Goal: Information Seeking & Learning: Learn about a topic

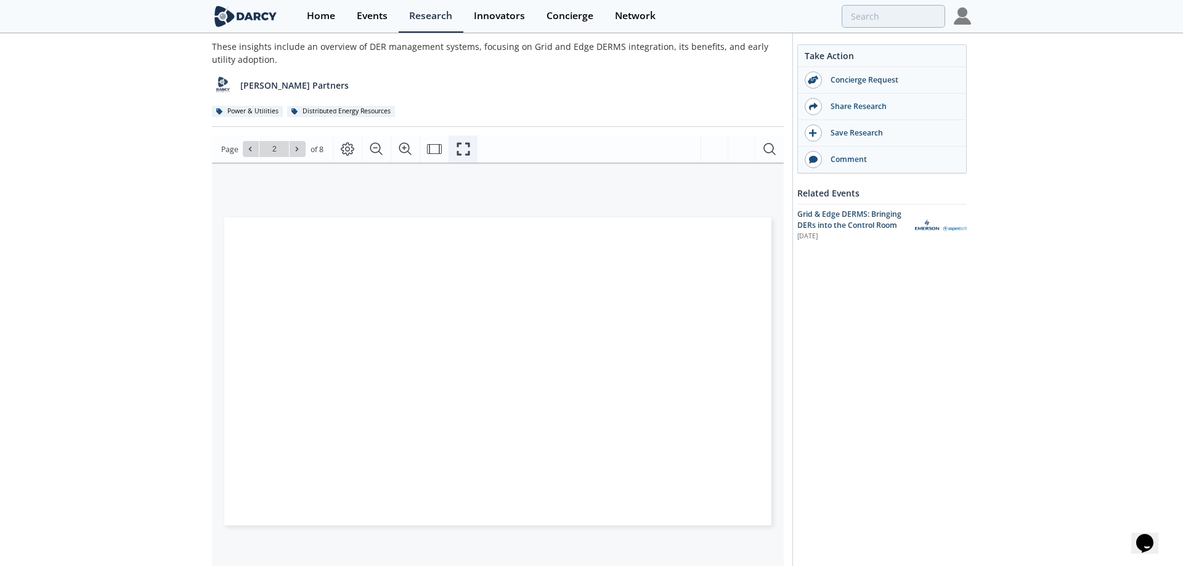
click at [461, 147] on icon "Fullscreen" at bounding box center [463, 149] width 15 height 15
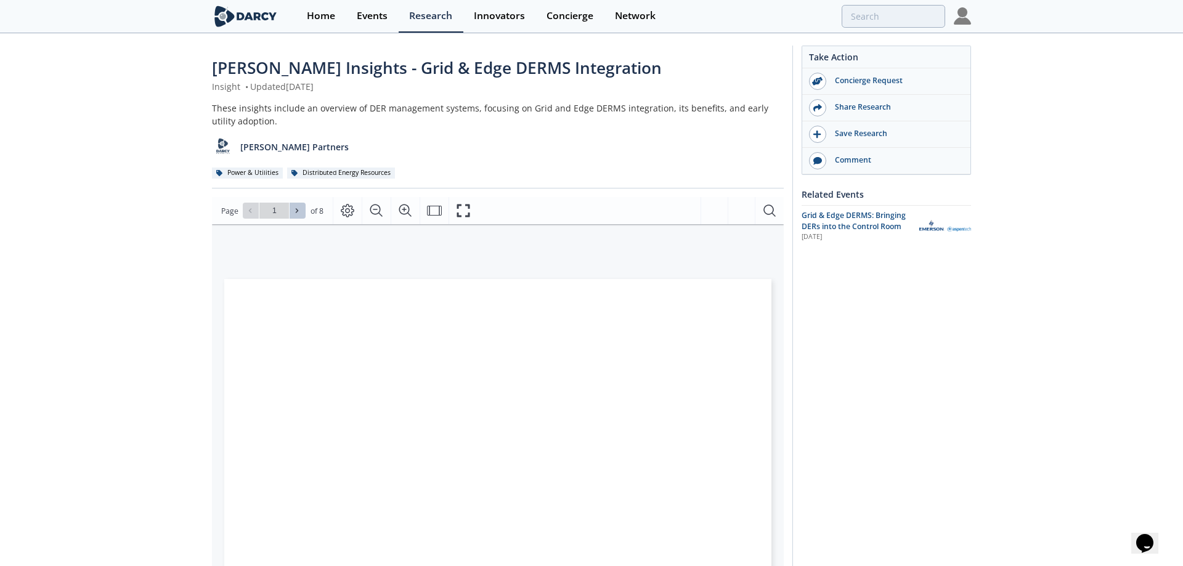
click at [296, 210] on icon at bounding box center [296, 210] width 7 height 7
click at [298, 210] on icon at bounding box center [296, 210] width 7 height 7
type input "3"
click at [463, 209] on icon "Fullscreen" at bounding box center [463, 210] width 15 height 15
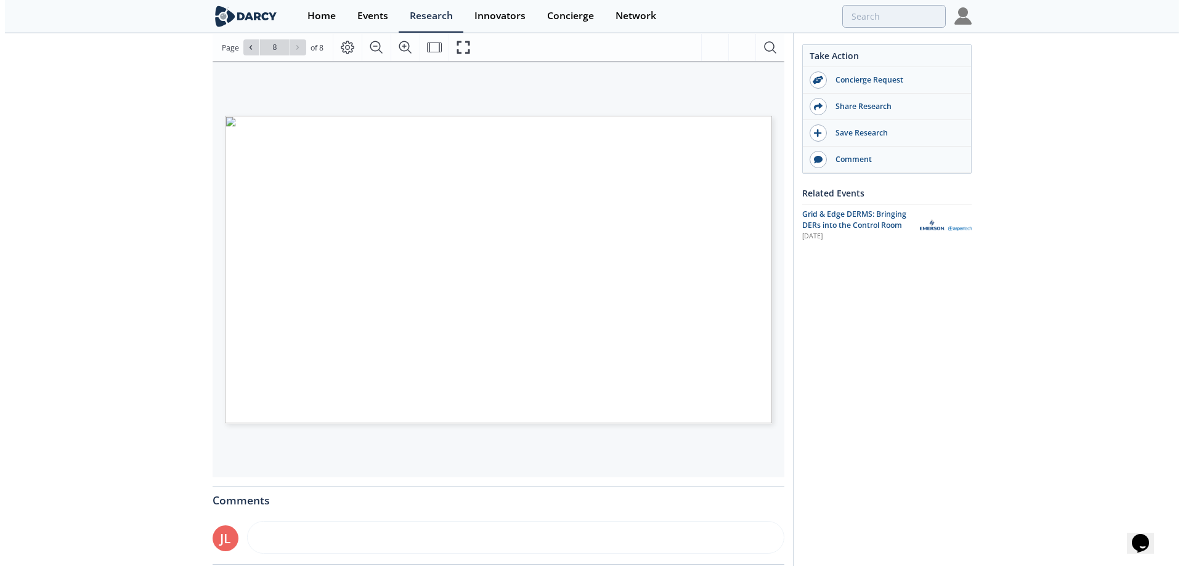
scroll to position [123, 0]
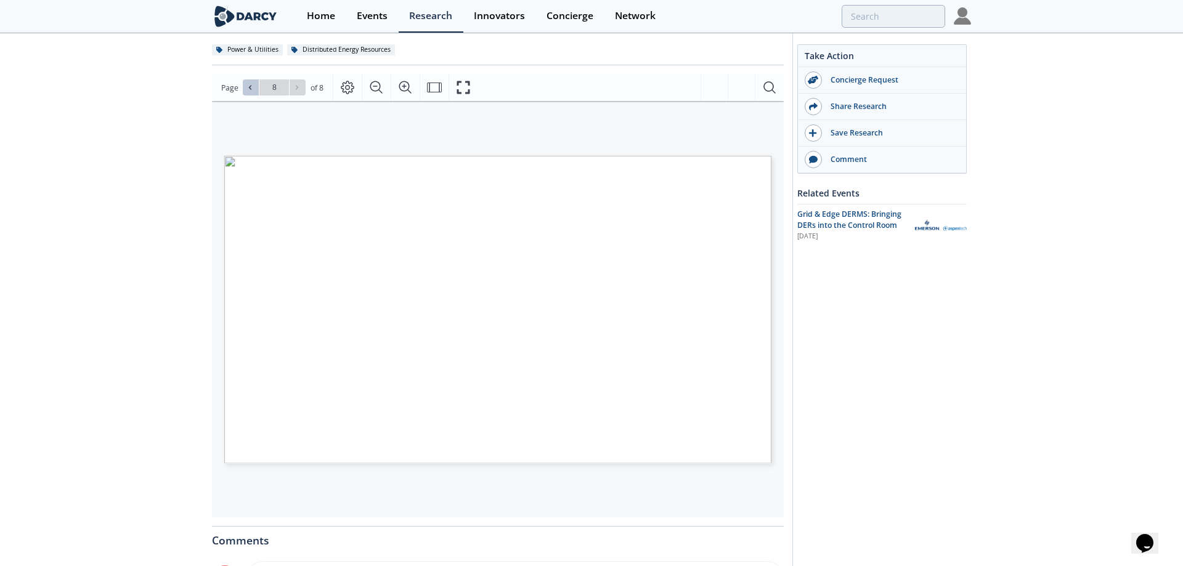
click at [252, 84] on icon at bounding box center [249, 87] width 7 height 7
type input "7"
click at [462, 83] on icon "Fullscreen" at bounding box center [463, 87] width 15 height 15
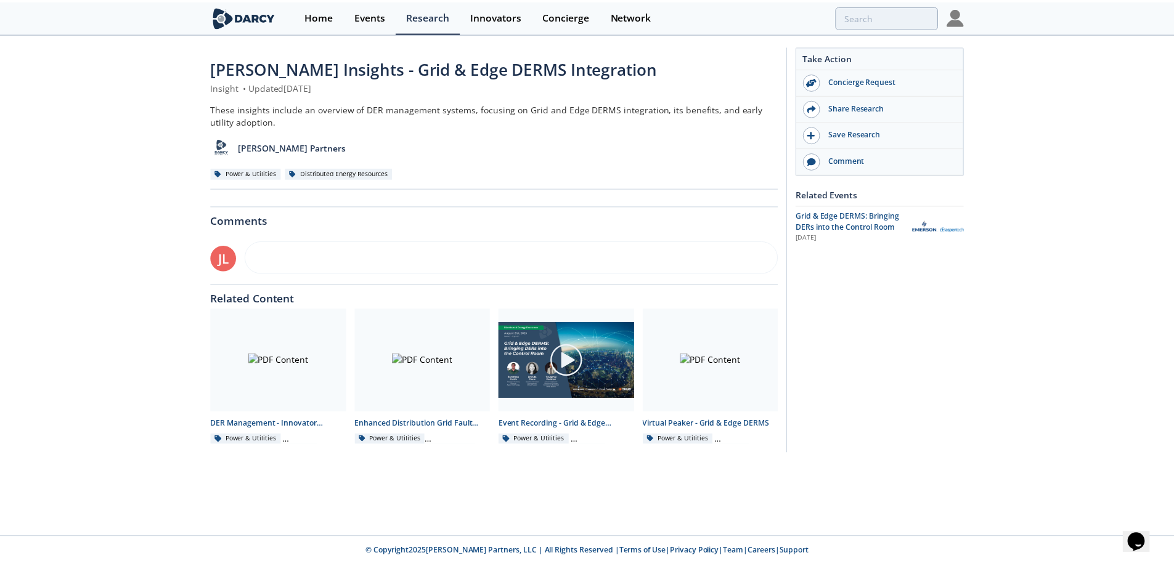
scroll to position [0, 0]
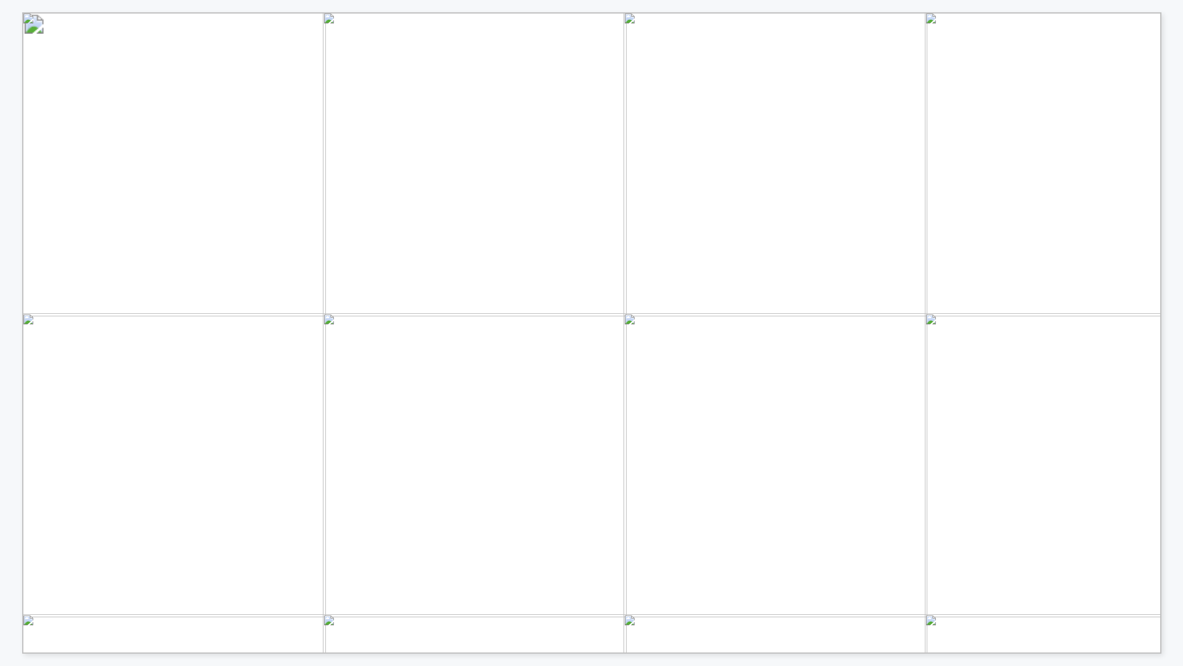
drag, startPoint x: 857, startPoint y: 224, endPoint x: 863, endPoint y: 215, distance: 11.0
click at [863, 215] on span "“Integration will be with an Edge" at bounding box center [961, 222] width 229 height 14
